Goal: Find specific page/section: Find specific page/section

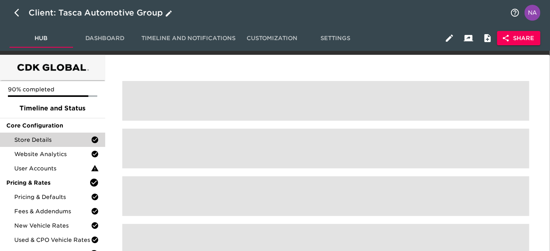
click at [16, 8] on icon "button" at bounding box center [19, 13] width 10 height 10
select select "10"
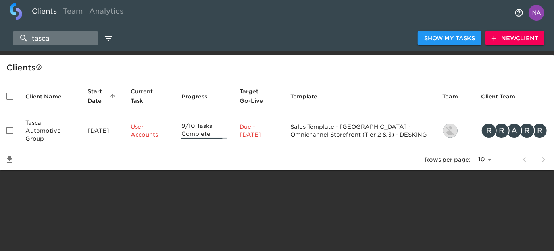
click at [46, 40] on input "tasca" at bounding box center [56, 38] width 86 height 14
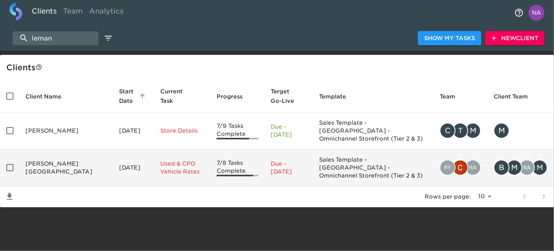
type input "leman"
click at [61, 149] on td "[PERSON_NAME][GEOGRAPHIC_DATA]" at bounding box center [66, 167] width 94 height 37
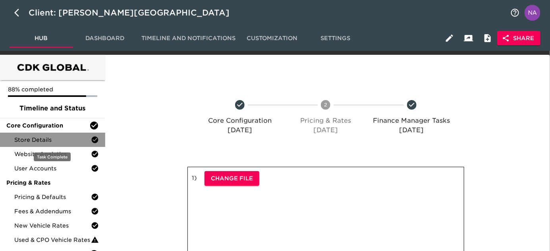
click at [44, 139] on span "Store Details" at bounding box center [52, 140] width 77 height 8
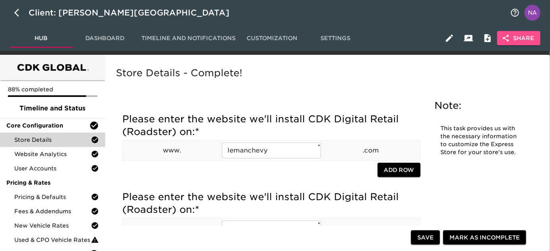
click at [521, 41] on span "Share" at bounding box center [518, 38] width 31 height 10
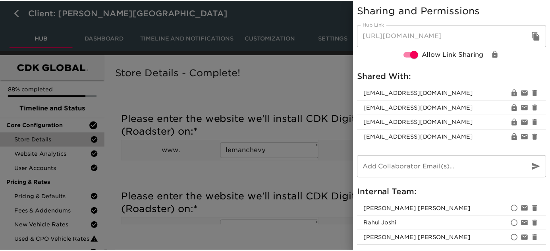
scroll to position [33, 0]
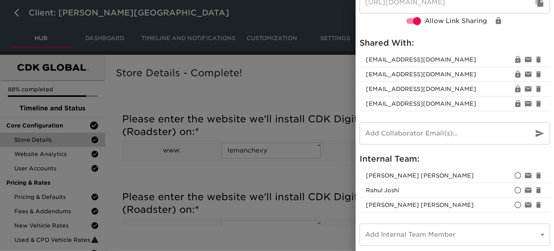
click at [233, 169] on div at bounding box center [277, 125] width 554 height 251
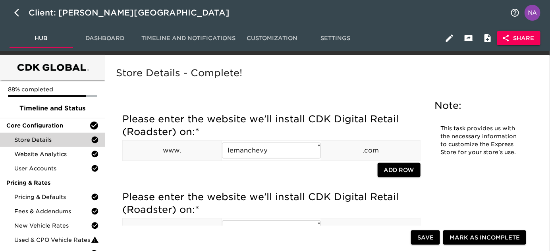
scroll to position [0, 0]
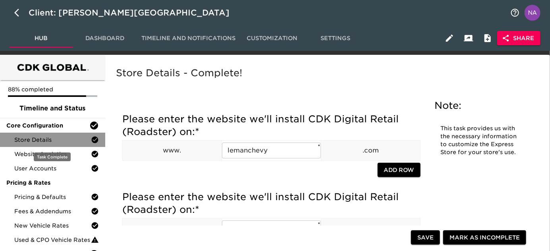
click at [41, 138] on span "Store Details" at bounding box center [52, 140] width 77 height 8
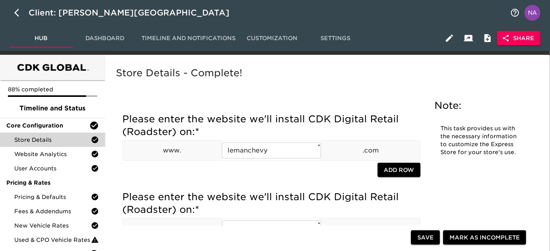
click at [280, 86] on div "Store Details - Complete!" at bounding box center [325, 79] width 423 height 28
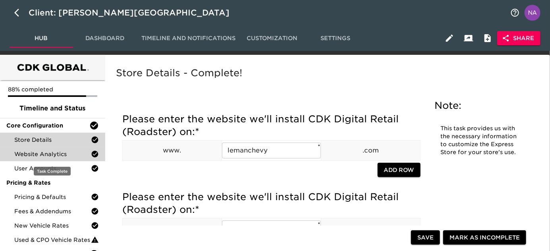
click at [35, 152] on span "Website Analytics" at bounding box center [52, 154] width 77 height 8
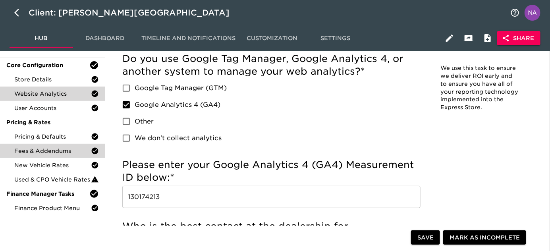
scroll to position [60, 0]
click at [192, 200] on input "130174213" at bounding box center [271, 197] width 298 height 22
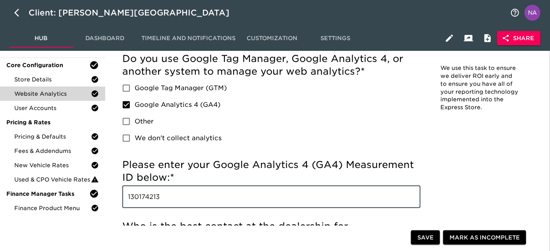
click at [192, 200] on input "130174213" at bounding box center [271, 197] width 298 height 22
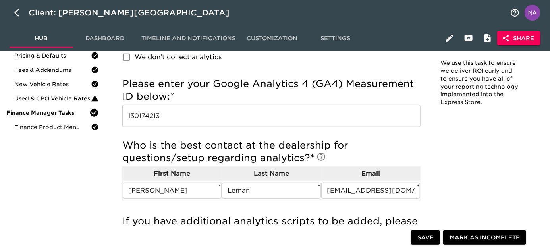
scroll to position [0, 0]
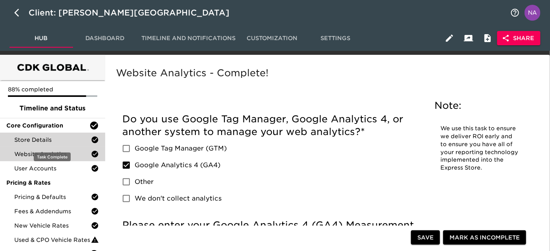
click at [37, 150] on span "Website Analytics" at bounding box center [52, 154] width 77 height 8
click at [50, 135] on div "Store Details" at bounding box center [52, 140] width 105 height 14
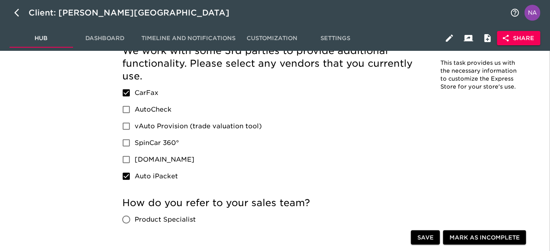
scroll to position [1602, 0]
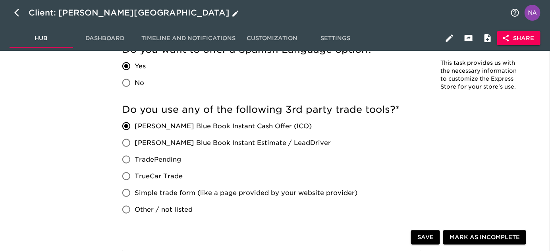
click at [17, 13] on icon "button" at bounding box center [19, 13] width 10 height 10
select select "10"
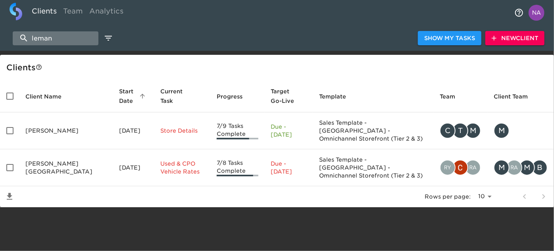
click at [69, 35] on input "leman" at bounding box center [56, 38] width 86 height 14
paste input "Mercedes-Benz of Grand Blanc"
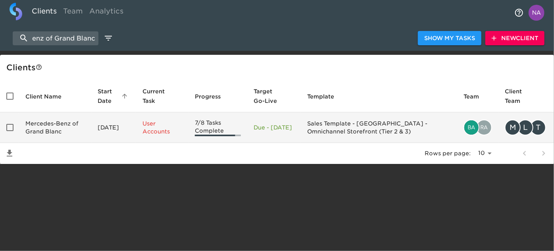
type input "Mercedes-Benz of Grand Blanc"
click at [54, 123] on td "Mercedes-Benz of Grand Blanc" at bounding box center [55, 127] width 72 height 31
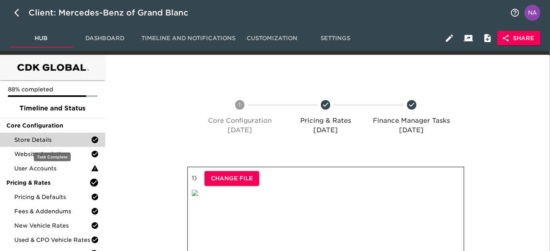
click at [46, 142] on span "Store Details" at bounding box center [52, 140] width 77 height 8
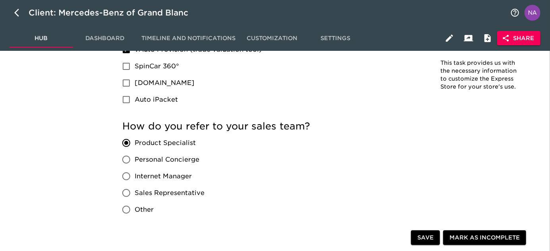
scroll to position [1614, 0]
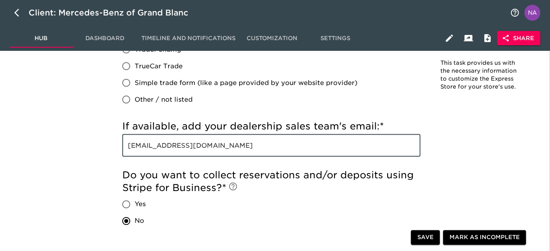
click at [302, 142] on input "[EMAIL_ADDRESS][DOMAIN_NAME]" at bounding box center [271, 146] width 298 height 22
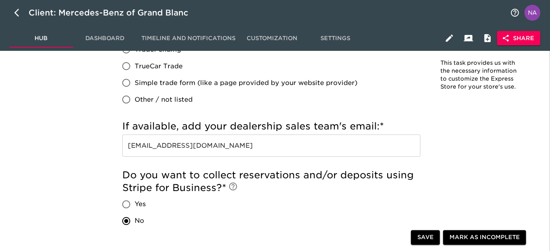
scroll to position [575, 0]
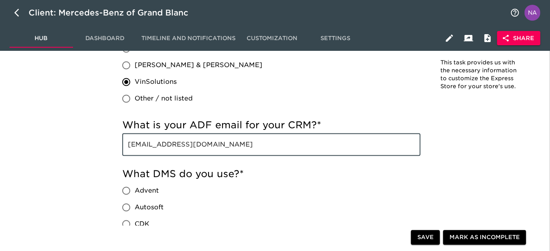
click at [311, 142] on input "[EMAIL_ADDRESS][DOMAIN_NAME]" at bounding box center [271, 145] width 298 height 22
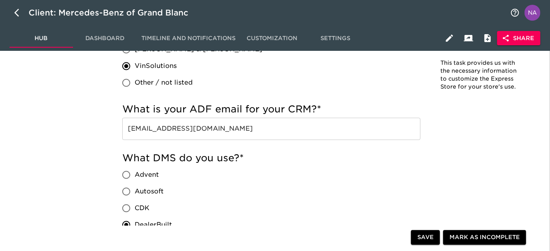
scroll to position [1268, 0]
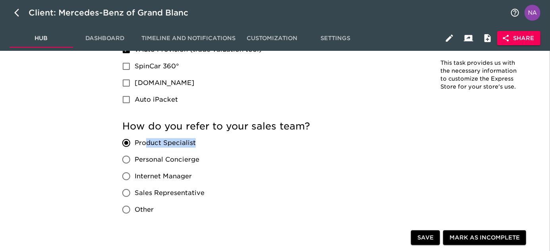
drag, startPoint x: 200, startPoint y: 144, endPoint x: 145, endPoint y: 143, distance: 54.8
click at [145, 143] on label "Product Specialist" at bounding box center [161, 143] width 86 height 17
copy span "duct Specialist"
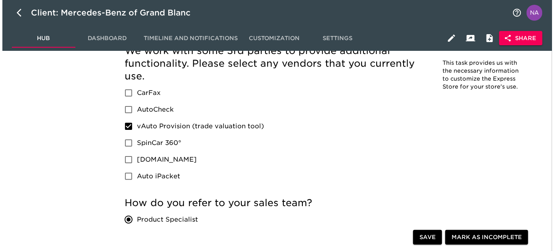
scroll to position [1181, 0]
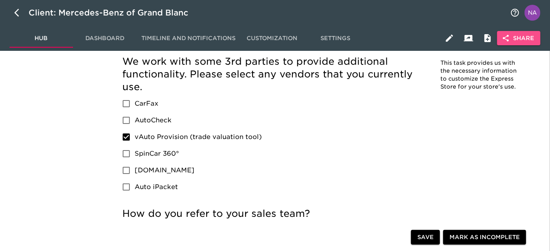
click at [522, 37] on span "Share" at bounding box center [518, 38] width 31 height 10
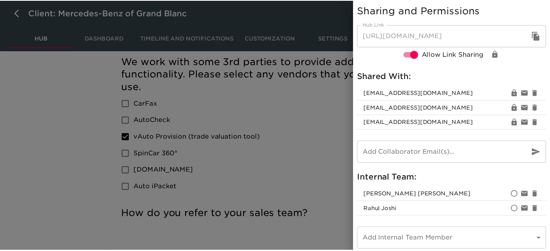
scroll to position [4, 0]
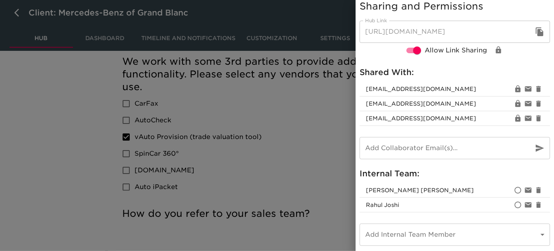
click at [282, 182] on div at bounding box center [277, 125] width 554 height 251
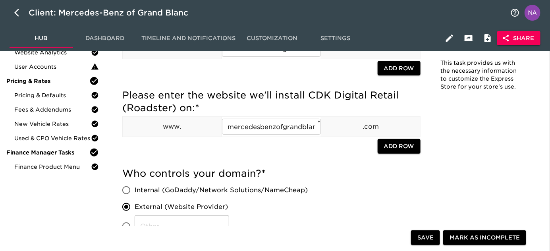
scroll to position [0, 0]
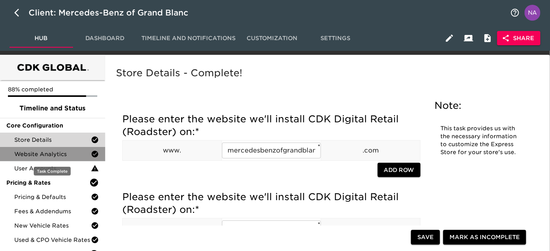
click at [35, 156] on span "Website Analytics" at bounding box center [52, 154] width 77 height 8
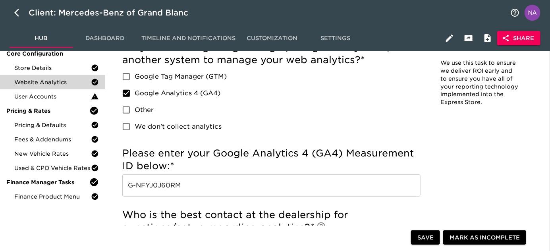
scroll to position [82, 0]
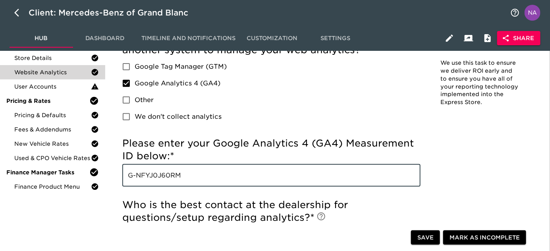
click at [222, 169] on input "G-NFYJ0J60RM" at bounding box center [271, 175] width 298 height 22
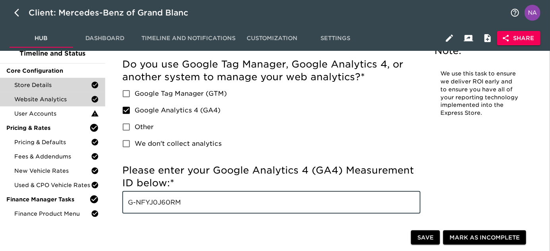
scroll to position [54, 0]
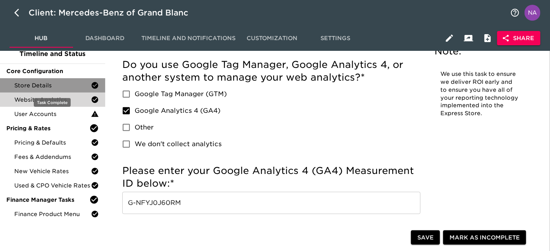
click at [50, 85] on span "Store Details" at bounding box center [52, 85] width 77 height 8
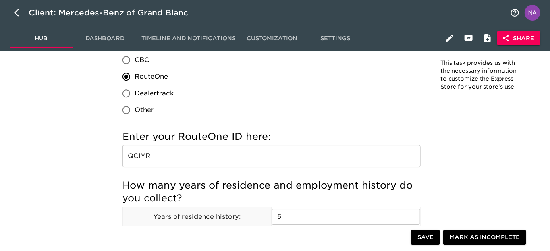
scroll to position [892, 0]
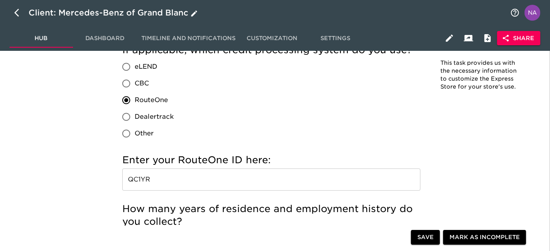
click at [14, 13] on icon "button" at bounding box center [19, 13] width 10 height 10
select select "10"
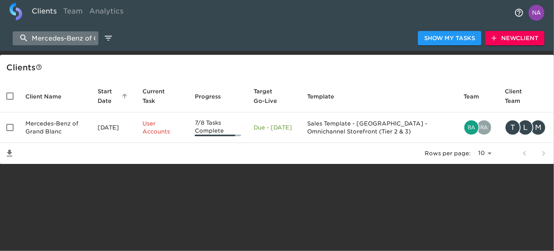
click at [59, 35] on input "Mercedes-Benz of Grand Blanc" at bounding box center [56, 38] width 86 height 14
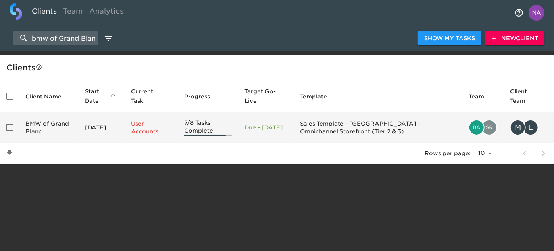
type input "bmw of Grand Blanc"
click at [63, 131] on td "BMW of Grand Blanc" at bounding box center [49, 127] width 60 height 31
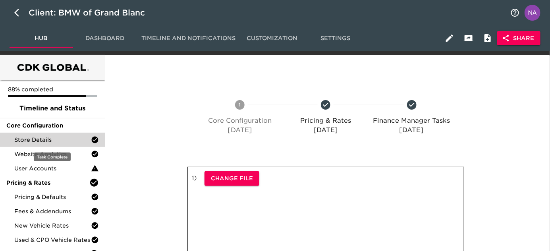
click at [49, 142] on span "Store Details" at bounding box center [52, 140] width 77 height 8
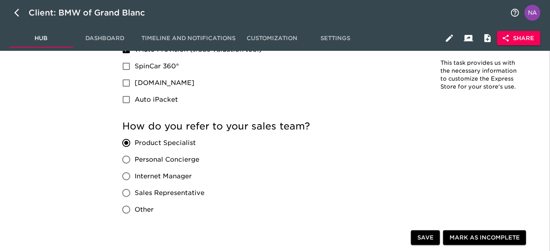
scroll to position [1614, 0]
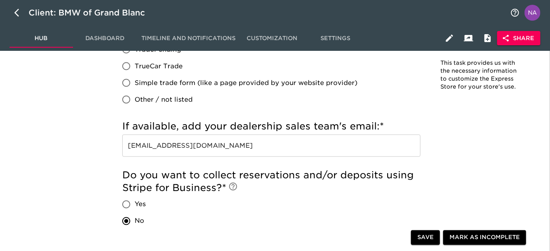
click at [235, 153] on input "[EMAIL_ADDRESS][DOMAIN_NAME]" at bounding box center [271, 146] width 298 height 22
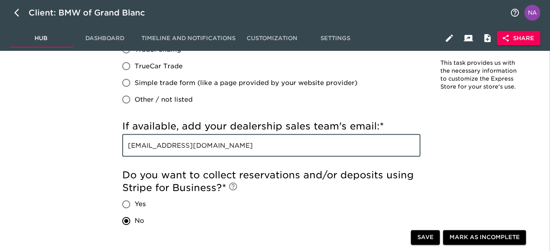
click at [235, 153] on input "[EMAIL_ADDRESS][DOMAIN_NAME]" at bounding box center [271, 146] width 298 height 22
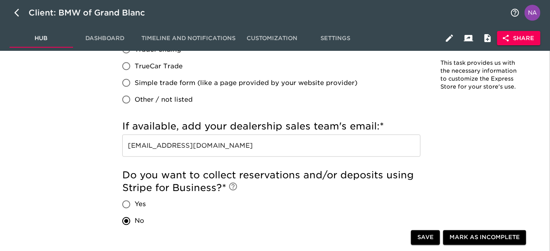
scroll to position [575, 0]
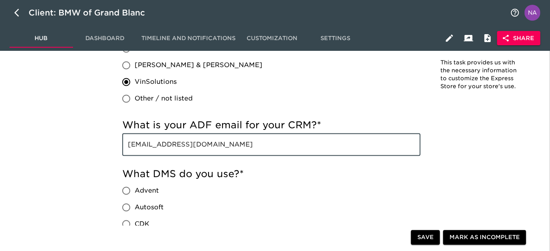
click at [288, 145] on input "[EMAIL_ADDRESS][DOMAIN_NAME]" at bounding box center [271, 145] width 298 height 22
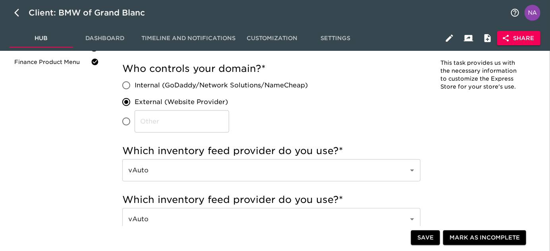
scroll to position [0, 0]
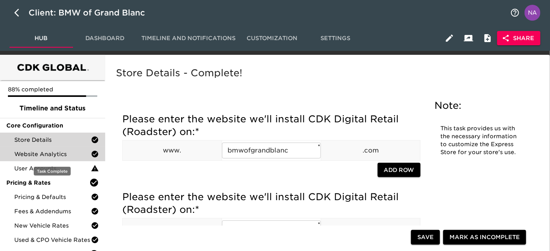
click at [42, 155] on span "Website Analytics" at bounding box center [52, 154] width 77 height 8
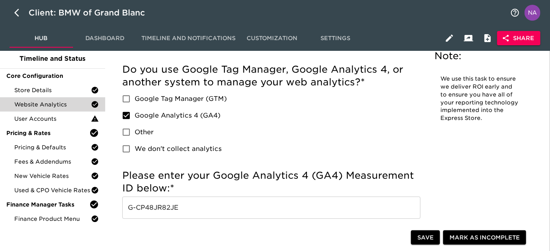
scroll to position [50, 0]
click at [211, 202] on input "G-CP48JR82JE" at bounding box center [271, 207] width 298 height 22
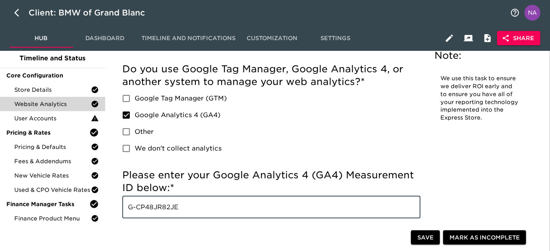
click at [211, 202] on input "G-CP48JR82JE" at bounding box center [271, 207] width 298 height 22
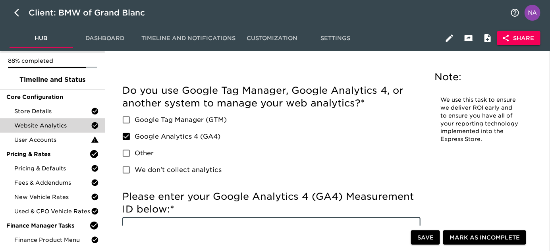
scroll to position [27, 0]
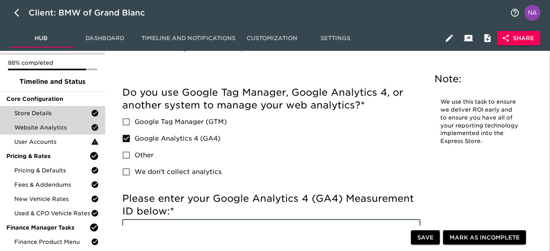
click at [77, 112] on span "Store Details" at bounding box center [52, 113] width 77 height 8
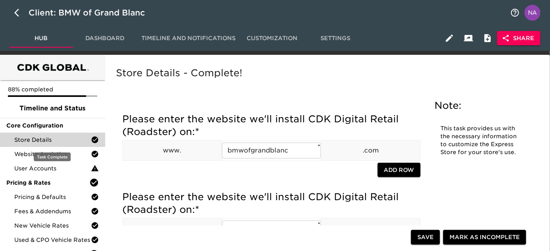
click at [51, 139] on span "Store Details" at bounding box center [52, 140] width 77 height 8
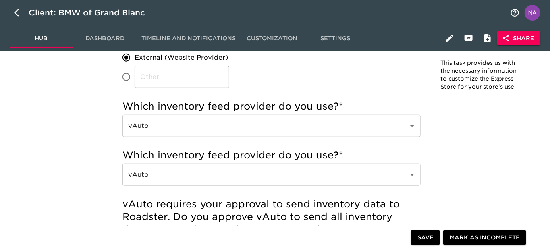
scroll to position [1192, 0]
